Goal: Transaction & Acquisition: Purchase product/service

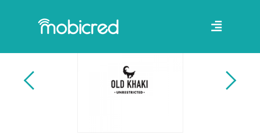
scroll to position [262, 0]
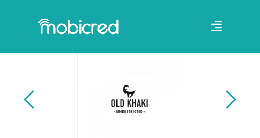
click at [234, 96] on div at bounding box center [130, 98] width 260 height 106
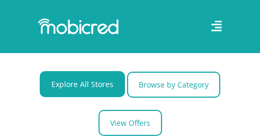
scroll to position [0, 2338]
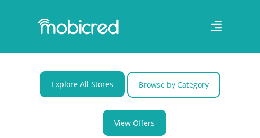
click at [166, 96] on link "View Offers" at bounding box center [134, 122] width 63 height 26
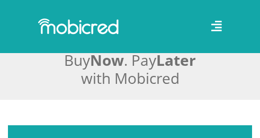
scroll to position [264, 0]
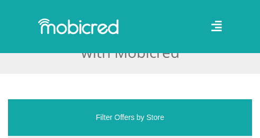
click at [176, 104] on div "Filter Offers by Store" at bounding box center [130, 117] width 244 height 36
click at [131, 125] on div "Filter Offers by Store" at bounding box center [130, 117] width 244 height 36
click at [130, 117] on div "Filter Offers by Store" at bounding box center [130, 117] width 244 height 36
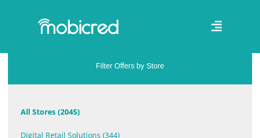
scroll to position [317, 0]
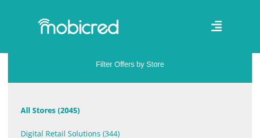
click at [215, 25] on icon at bounding box center [216, 26] width 11 height 15
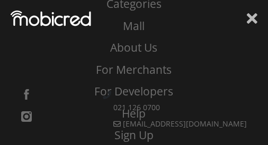
click at [247, 16] on icon at bounding box center [252, 19] width 11 height 16
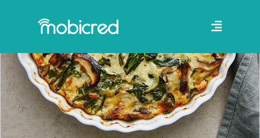
scroll to position [2116, 0]
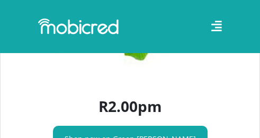
scroll to position [4549, 0]
